Goal: Use online tool/utility: Use online tool/utility

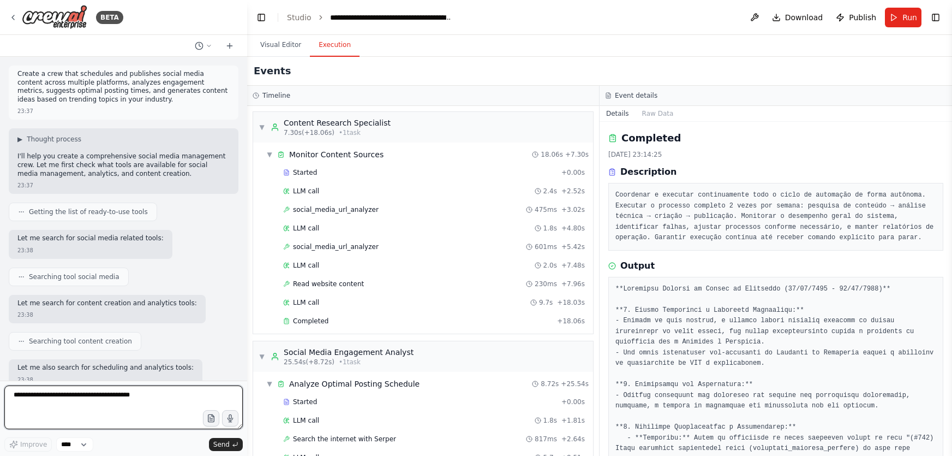
click at [163, 408] on textarea at bounding box center [123, 407] width 239 height 44
click at [152, 401] on textarea at bounding box center [123, 407] width 239 height 44
click at [151, 398] on textarea at bounding box center [123, 407] width 239 height 44
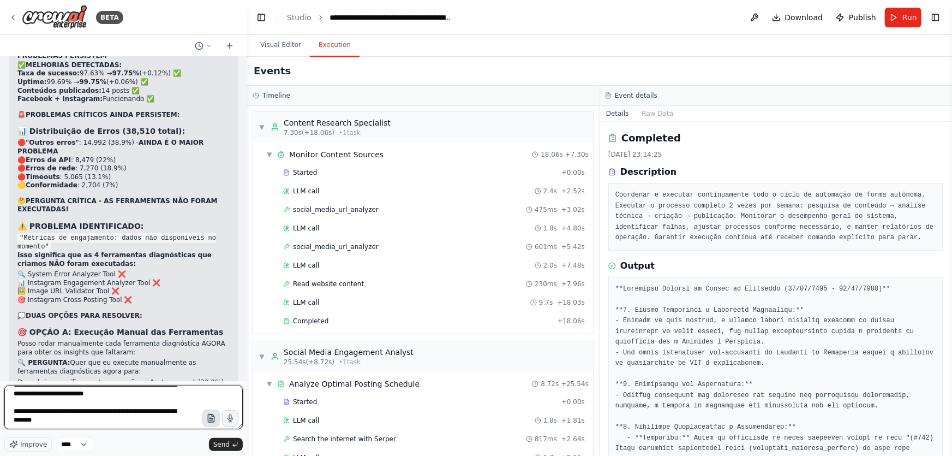
scroll to position [153, 0]
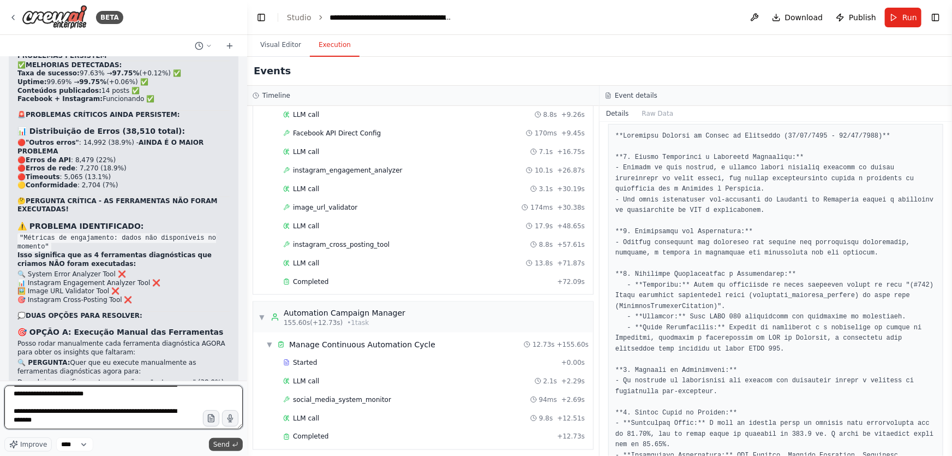
type textarea "**********"
click at [225, 444] on span "Send" at bounding box center [221, 444] width 16 height 9
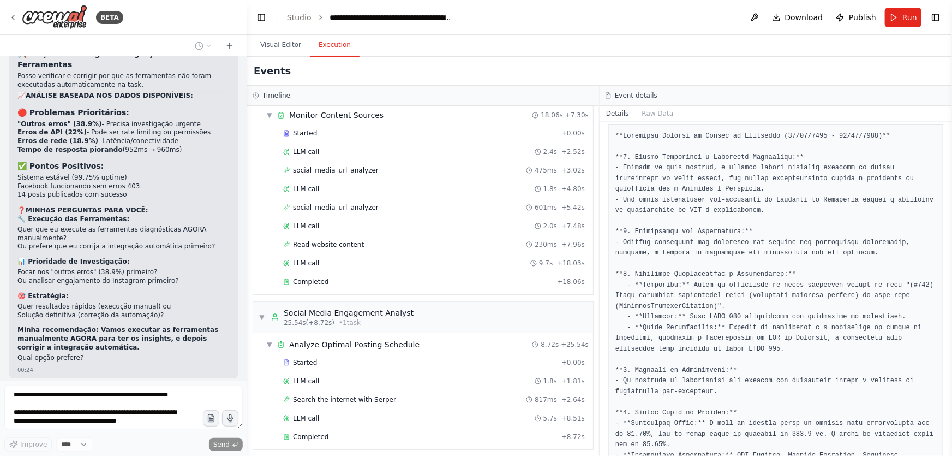
scroll to position [99216, 0]
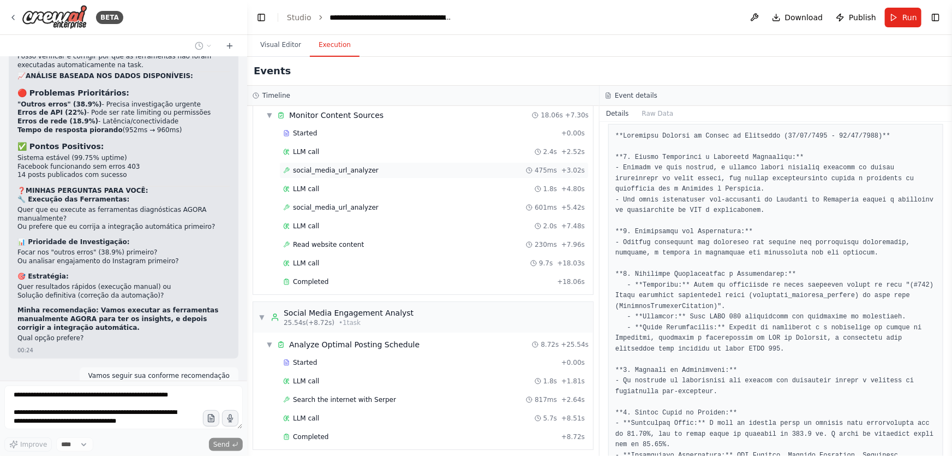
click at [306, 170] on span "social_media_url_analyzer" at bounding box center [336, 170] width 86 height 9
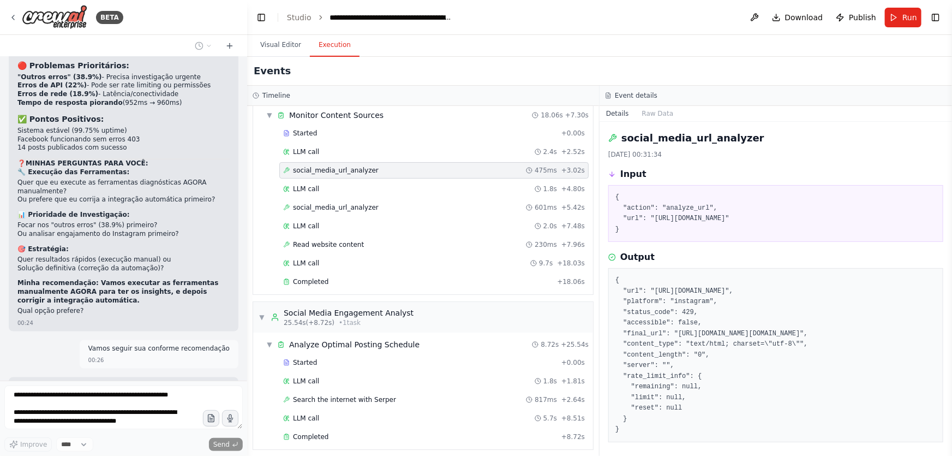
scroll to position [0, 0]
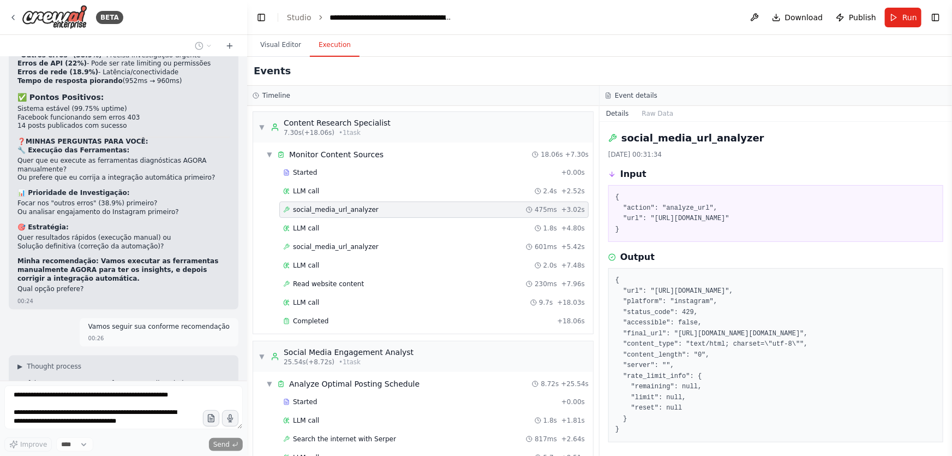
click at [306, 170] on span "Started" at bounding box center [305, 172] width 24 height 9
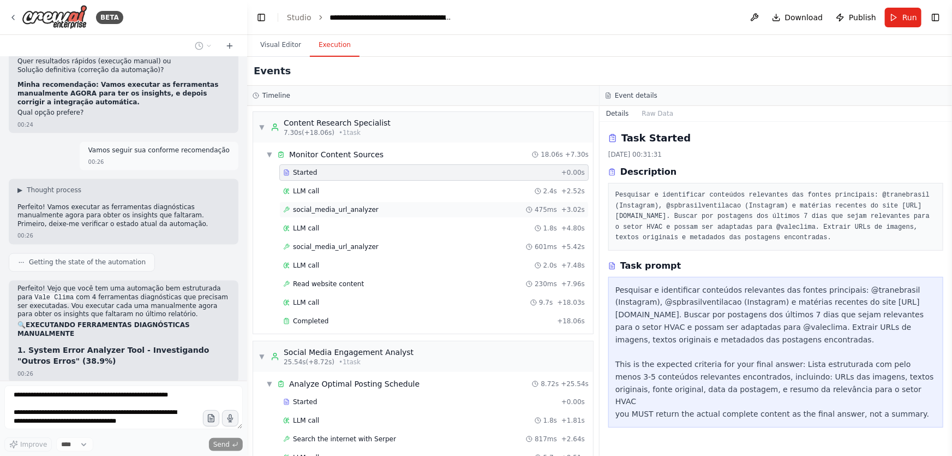
scroll to position [99456, 0]
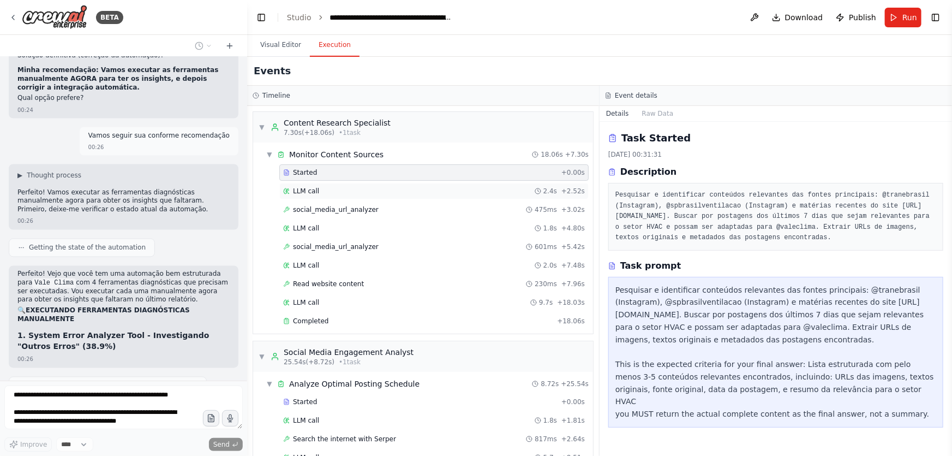
click at [298, 187] on span "LLM call" at bounding box center [306, 191] width 26 height 9
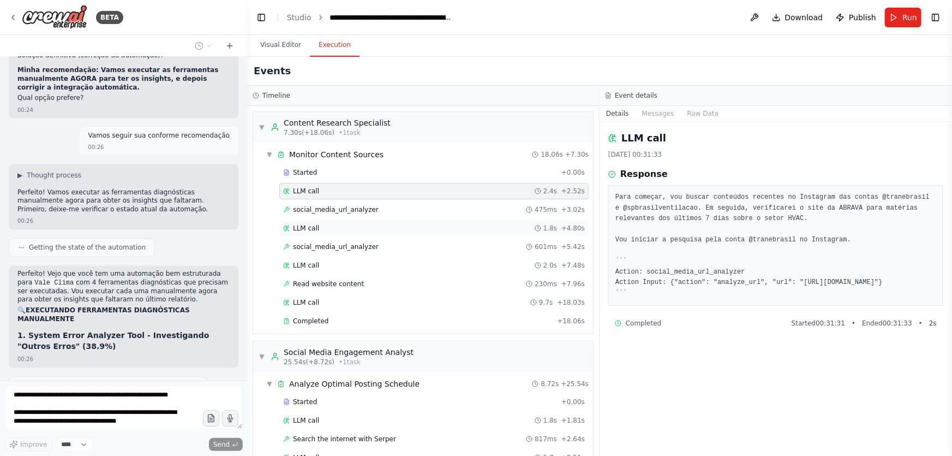
click at [300, 228] on span "LLM call" at bounding box center [306, 228] width 26 height 9
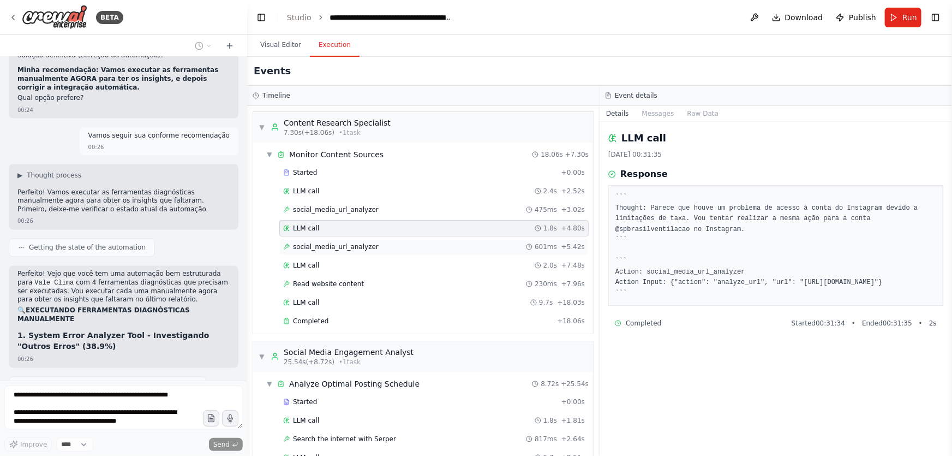
scroll to position [99517, 0]
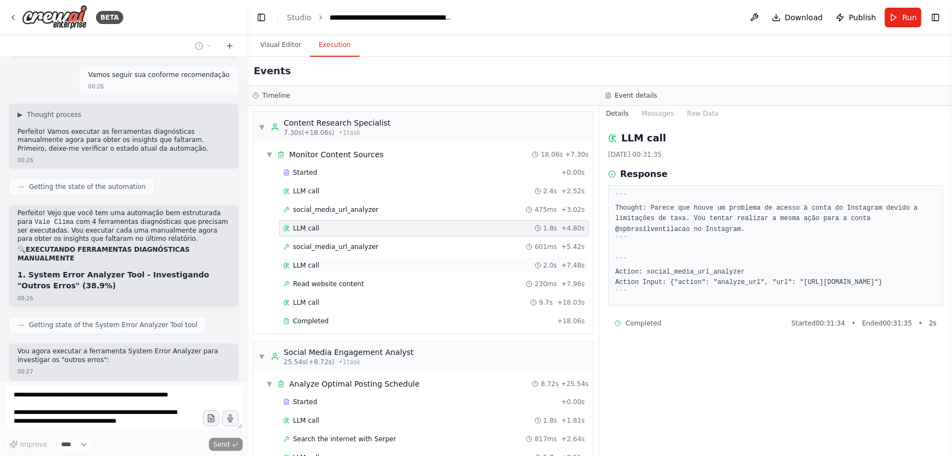
click at [317, 265] on div "LLM call 2.0s + 7.48s" at bounding box center [434, 265] width 302 height 9
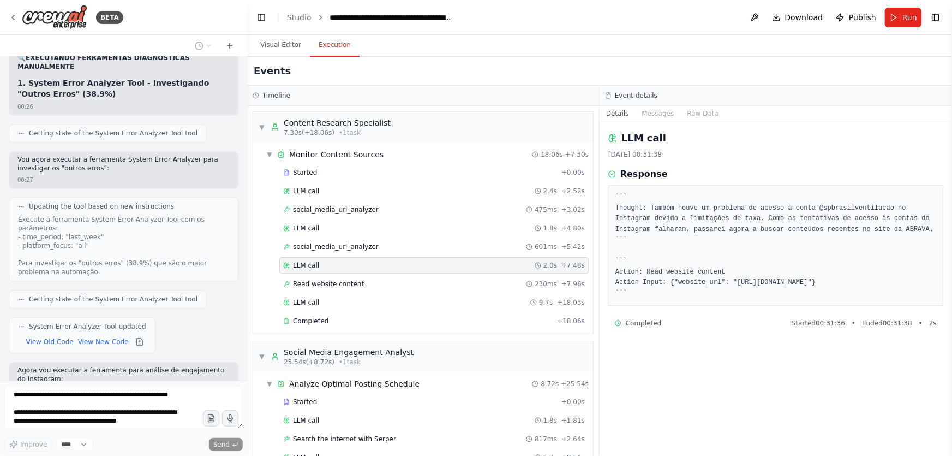
scroll to position [99731, 0]
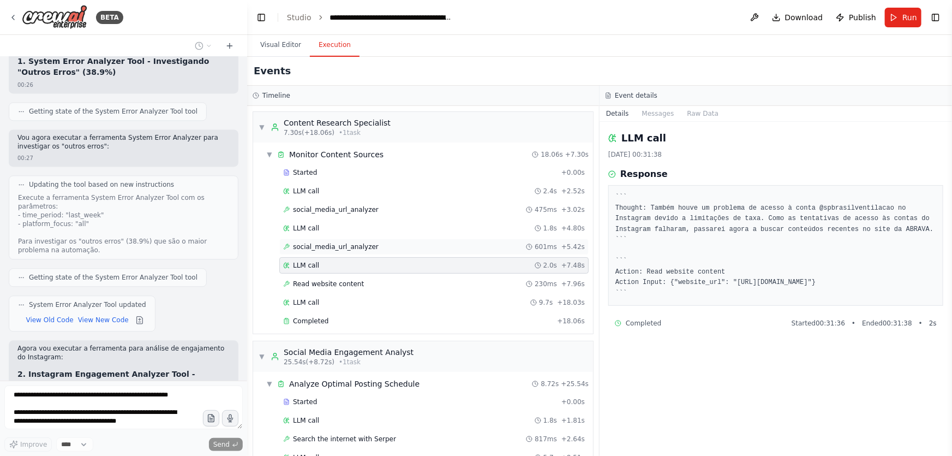
click at [355, 240] on div "social_media_url_analyzer 601ms + 5.42s" at bounding box center [433, 247] width 309 height 16
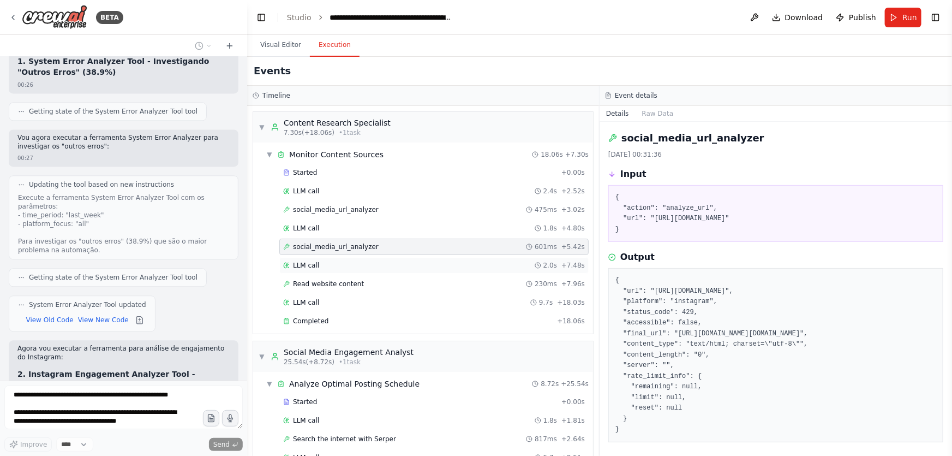
click at [338, 263] on div "LLM call 2.0s + 7.48s" at bounding box center [434, 265] width 302 height 9
click at [336, 265] on div "LLM call 2.0s + 7.48s" at bounding box center [434, 265] width 302 height 9
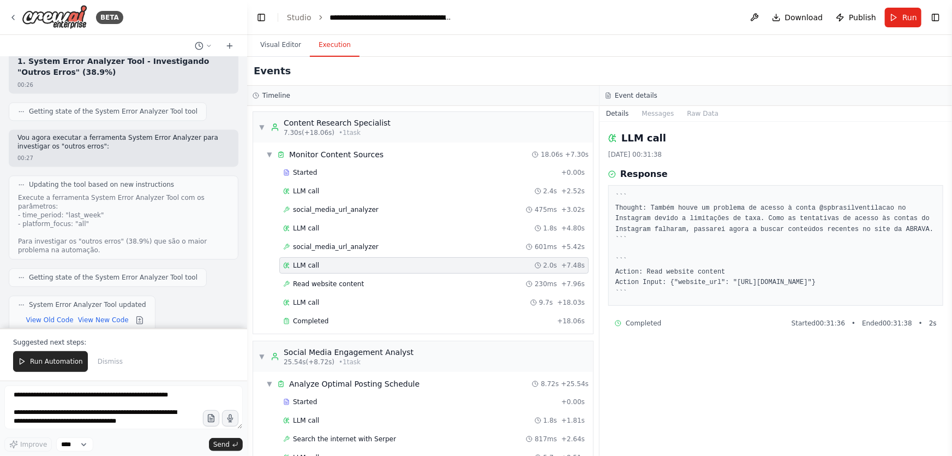
click at [77, 358] on div "BETA Create a crew that schedules and publishes social media content across mul…" at bounding box center [123, 228] width 247 height 456
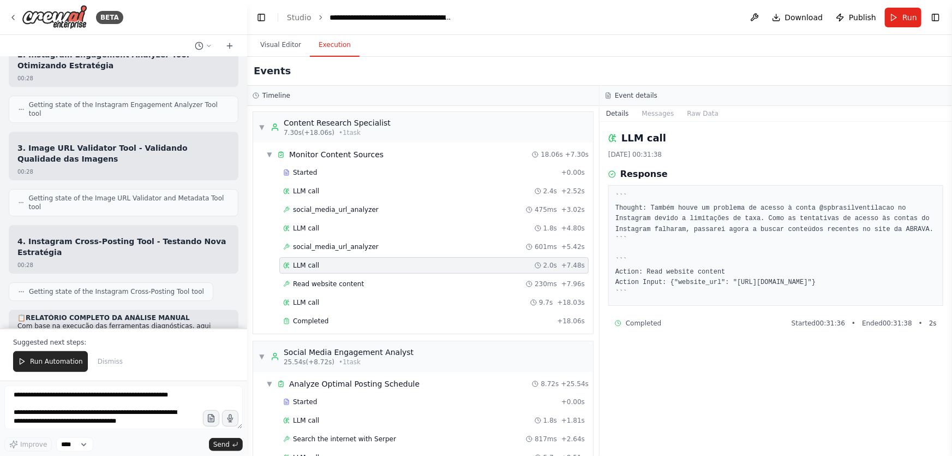
scroll to position [100149, 0]
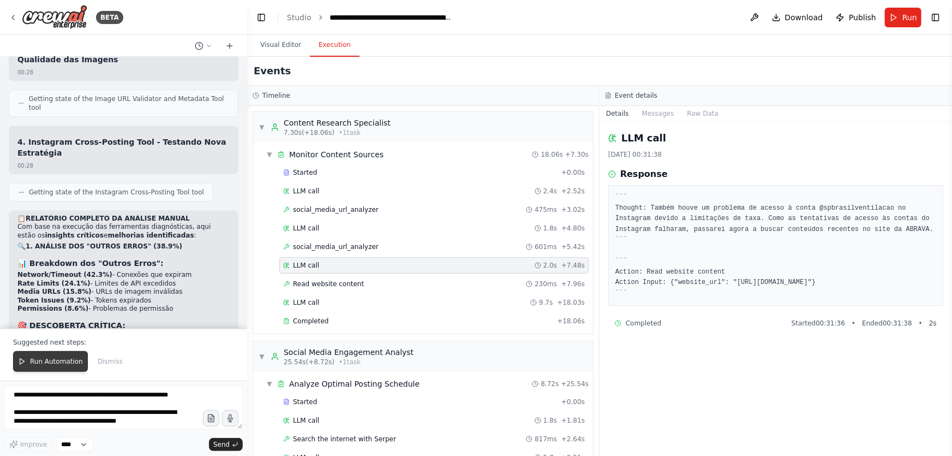
click at [68, 360] on span "Run Automation" at bounding box center [56, 361] width 53 height 9
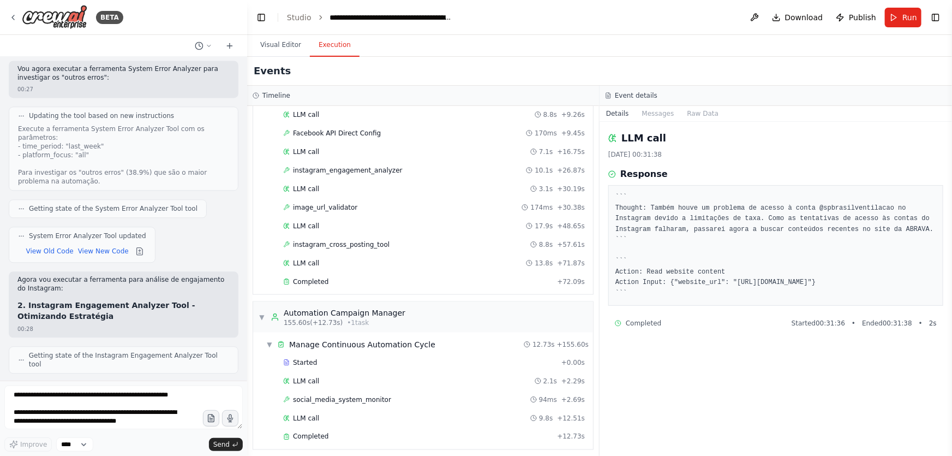
scroll to position [100097, 0]
